Goal: Navigation & Orientation: Go to known website

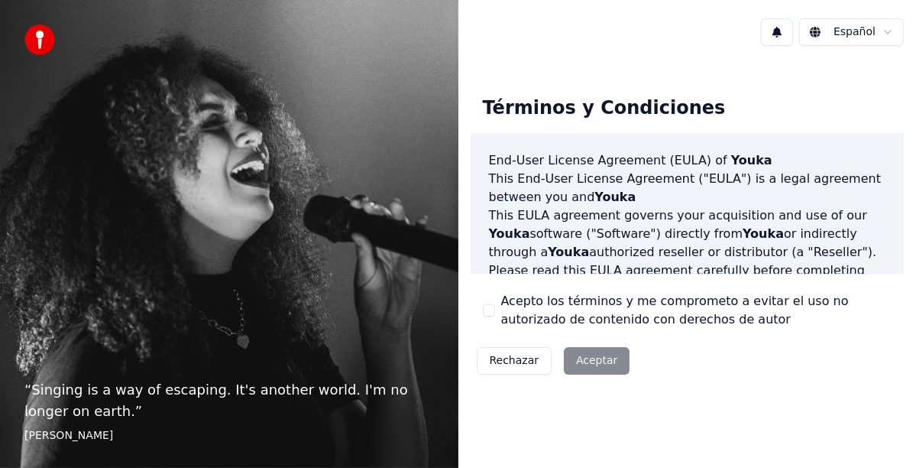
click at [591, 362] on div "Rechazar Aceptar" at bounding box center [554, 361] width 166 height 40
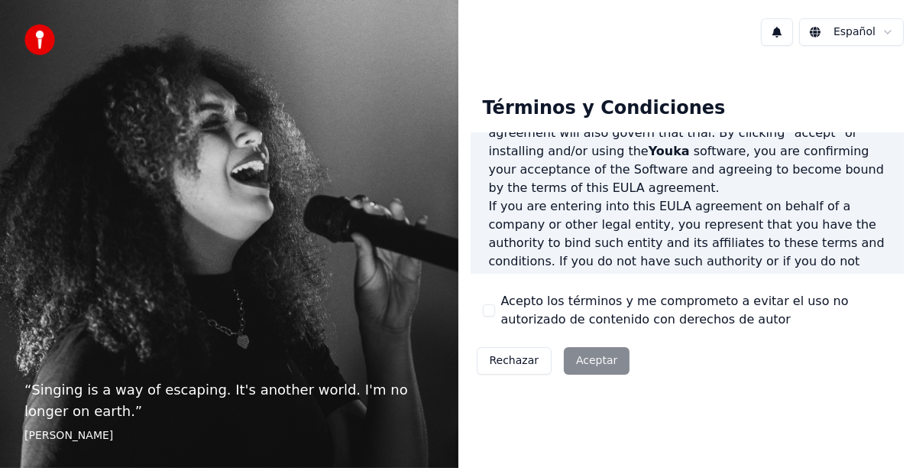
scroll to position [306, 0]
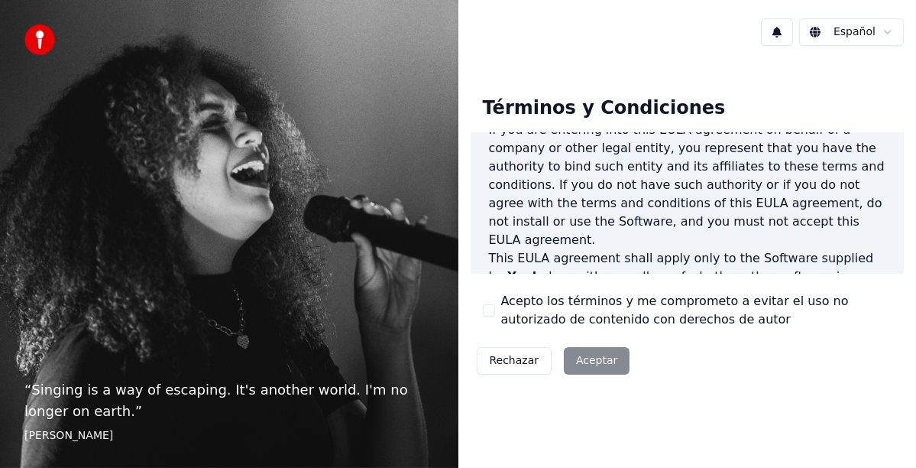
click at [583, 359] on div "Rechazar Aceptar" at bounding box center [554, 361] width 166 height 40
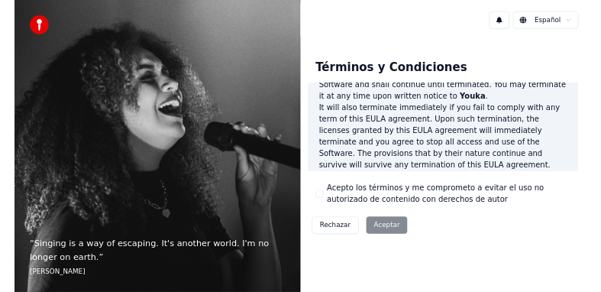
scroll to position [1197, 0]
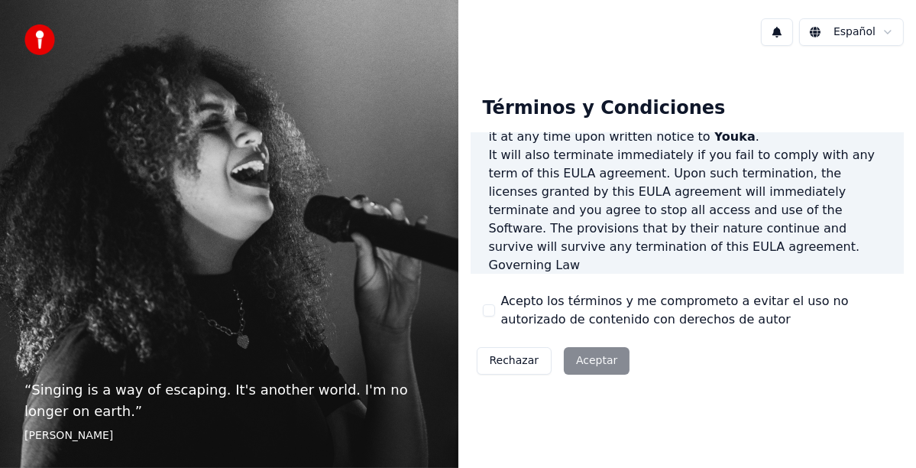
click at [600, 362] on div "Rechazar Aceptar" at bounding box center [554, 361] width 166 height 40
click at [884, 34] on html "“ Singing is a way of escaping. It's another world. I'm no longer on earth. ” E…" at bounding box center [458, 234] width 916 height 468
click at [665, 274] on p "This EULA agreement, and any dispute arising out of or in connection with this …" at bounding box center [687, 301] width 397 height 55
click at [600, 367] on div "Rechazar Aceptar" at bounding box center [554, 361] width 166 height 40
click at [600, 366] on div "Rechazar Aceptar" at bounding box center [554, 361] width 166 height 40
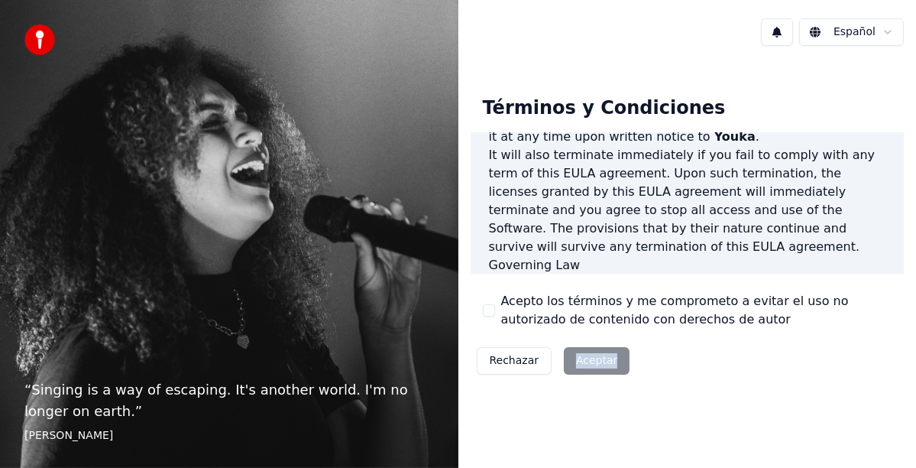
click at [600, 367] on div "Rechazar Aceptar" at bounding box center [554, 361] width 166 height 40
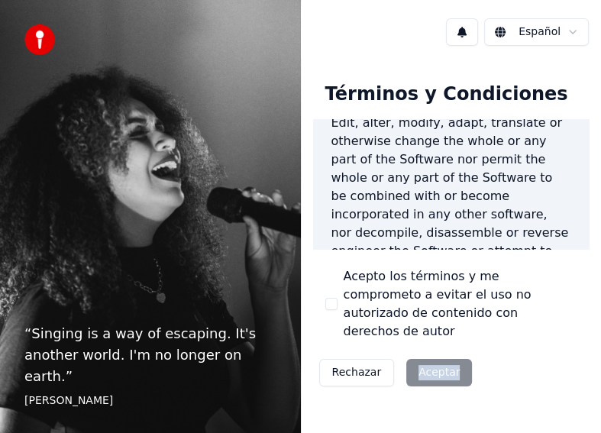
click at [366, 359] on button "Rechazar" at bounding box center [357, 373] width 76 height 28
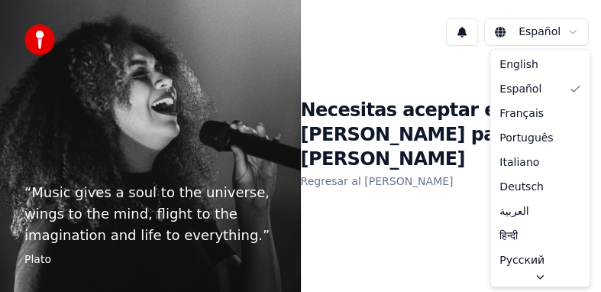
click at [507, 31] on html "“ Music gives a soul to the universe, wings to the mind, flight to the imaginat…" at bounding box center [300, 146] width 601 height 292
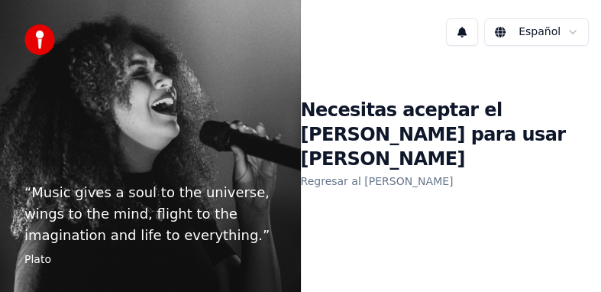
click at [470, 32] on button at bounding box center [462, 32] width 32 height 28
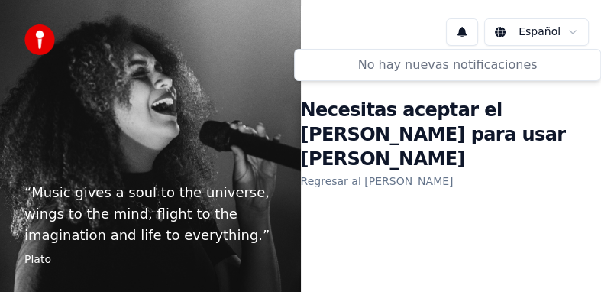
click at [482, 206] on div "Necesitas aceptar el EULA para usar Youka Regresar al EULA" at bounding box center [451, 144] width 301 height 173
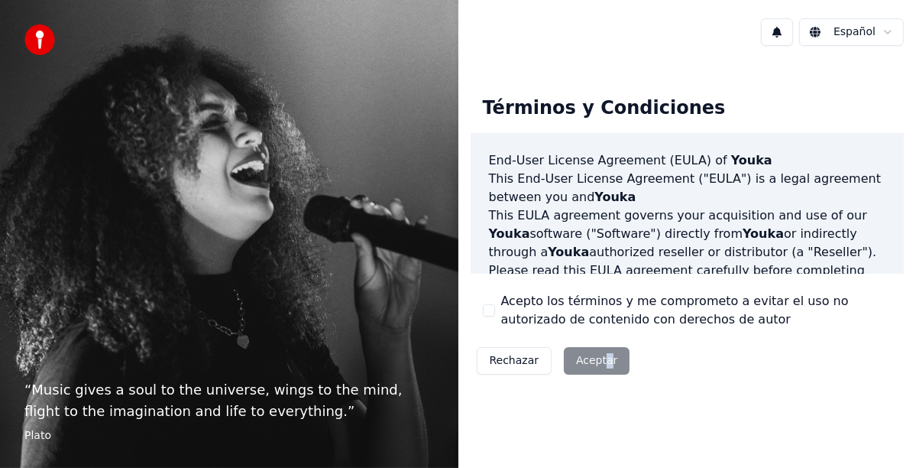
click at [600, 361] on div "Rechazar Aceptar" at bounding box center [554, 361] width 166 height 40
click at [589, 360] on div "Rechazar Aceptar" at bounding box center [554, 361] width 166 height 40
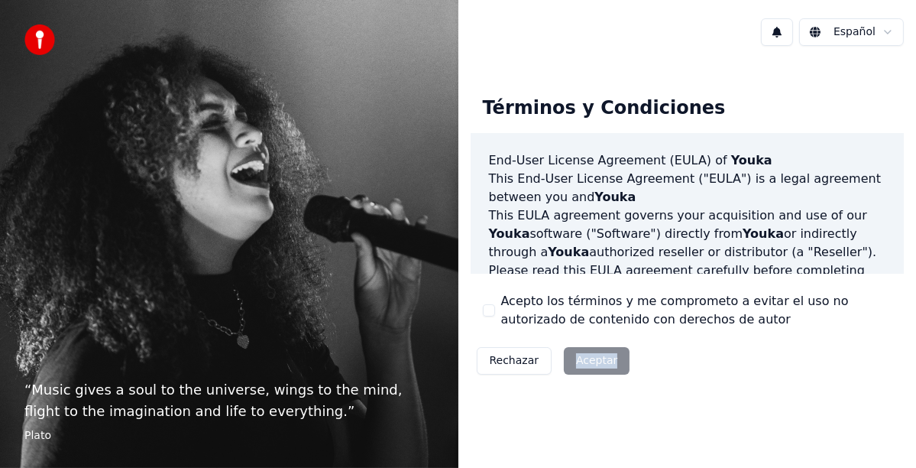
click at [589, 360] on div "Rechazar Aceptar" at bounding box center [554, 361] width 166 height 40
click at [44, 43] on img at bounding box center [39, 39] width 31 height 31
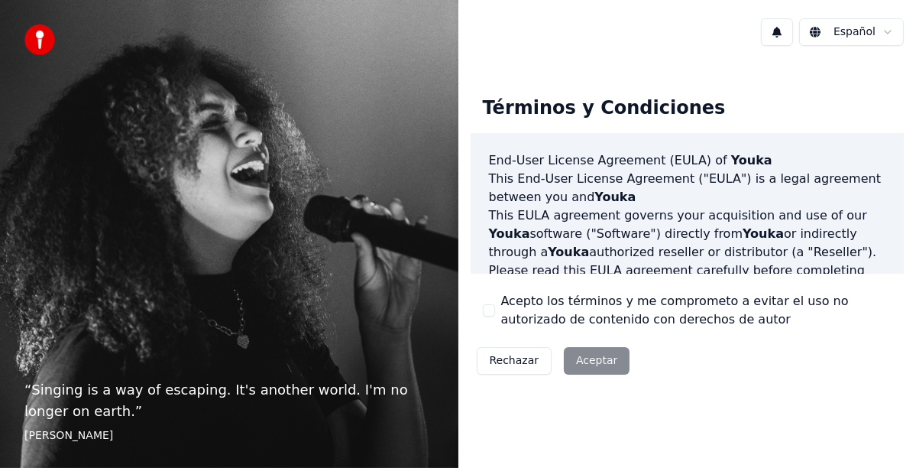
click at [585, 364] on div "Rechazar Aceptar" at bounding box center [554, 361] width 166 height 40
